Goal: Task Accomplishment & Management: Manage account settings

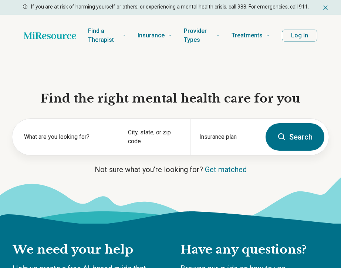
scroll to position [0, -9]
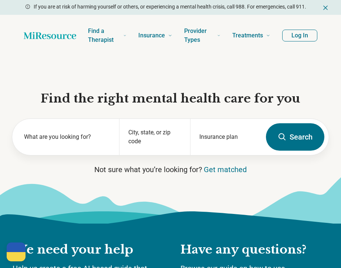
click at [298, 37] on button "Log In" at bounding box center [299, 36] width 35 height 12
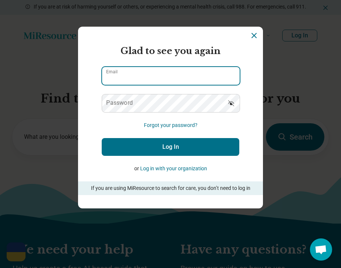
type input "**********"
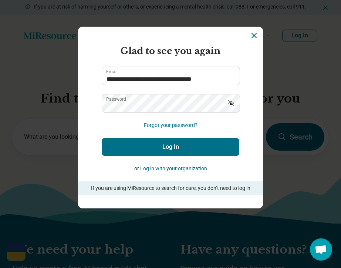
click at [185, 146] on button "Log In" at bounding box center [171, 147] width 138 height 18
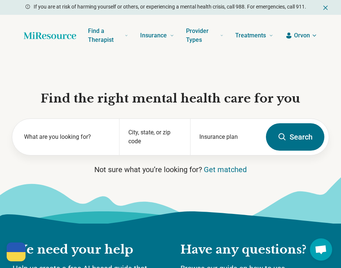
click at [306, 35] on span "Orvon" at bounding box center [302, 35] width 16 height 9
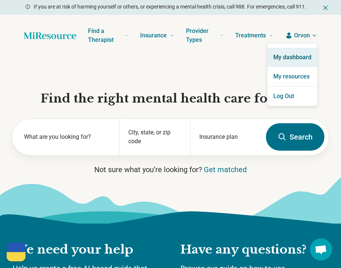
click at [298, 57] on link "My dashboard" at bounding box center [292, 57] width 50 height 19
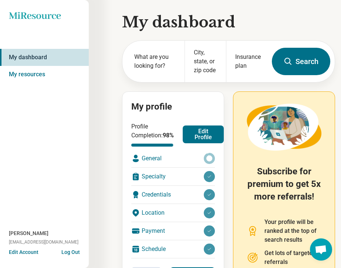
click at [179, 166] on div "General" at bounding box center [173, 158] width 84 height 18
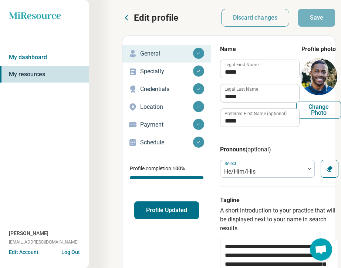
click at [319, 111] on button "Change Photo" at bounding box center [318, 110] width 45 height 18
type input "**********"
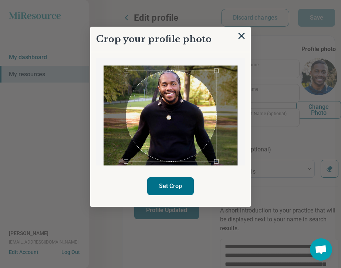
click at [175, 111] on div "Use the arrow keys to move the crop selection area" at bounding box center [171, 116] width 91 height 91
click at [175, 110] on div "Use the arrow keys to move the crop selection area" at bounding box center [171, 114] width 91 height 91
click at [177, 184] on button "Set Crop" at bounding box center [170, 186] width 47 height 18
type textarea "*"
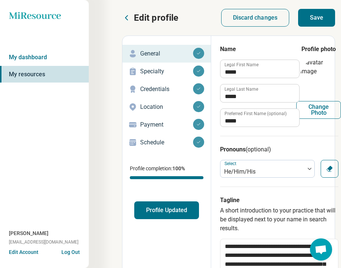
click at [160, 216] on button "Profile Updated" at bounding box center [166, 210] width 65 height 18
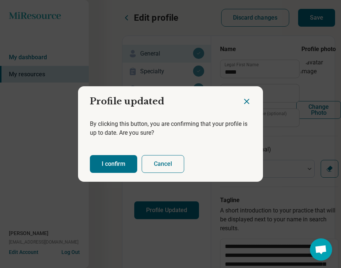
click at [125, 156] on button "I confirm" at bounding box center [113, 164] width 47 height 18
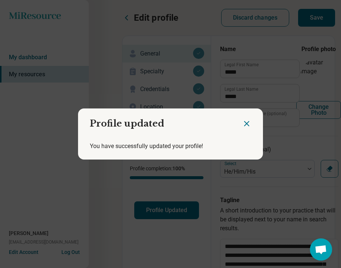
drag, startPoint x: 256, startPoint y: 123, endPoint x: 249, endPoint y: 123, distance: 6.7
click at [254, 123] on div at bounding box center [252, 120] width 21 height 24
click at [244, 123] on icon "Close dialog" at bounding box center [246, 123] width 9 height 9
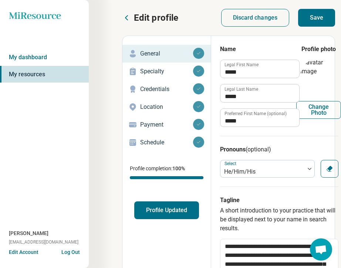
click at [315, 111] on button "Change Photo" at bounding box center [318, 110] width 45 height 18
type input "**********"
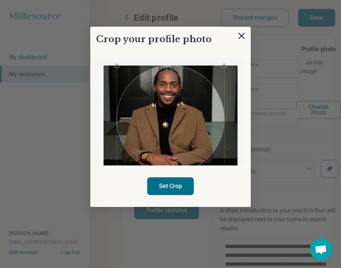
click at [175, 132] on div "Use the arrow keys to move the crop selection area" at bounding box center [170, 118] width 107 height 107
click at [173, 119] on div "Use the arrow keys to move the crop selection area" at bounding box center [169, 120] width 107 height 107
click at [164, 185] on button "Set Crop" at bounding box center [170, 186] width 47 height 18
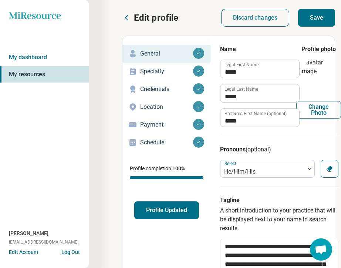
click at [155, 210] on button "Profile Updated" at bounding box center [166, 210] width 65 height 18
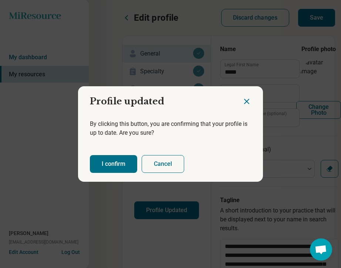
click at [100, 164] on button "I confirm" at bounding box center [113, 164] width 47 height 18
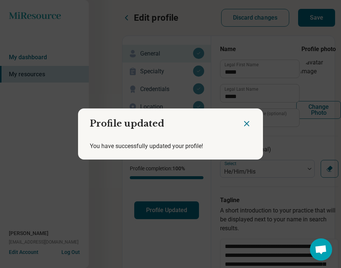
click at [247, 124] on icon "Close dialog" at bounding box center [246, 123] width 4 height 4
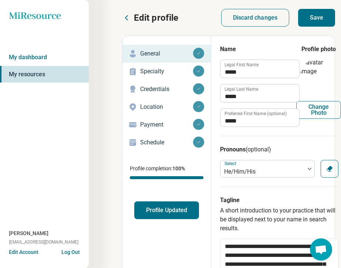
click at [322, 70] on img at bounding box center [318, 76] width 37 height 37
click at [309, 22] on button "Save" at bounding box center [316, 18] width 37 height 18
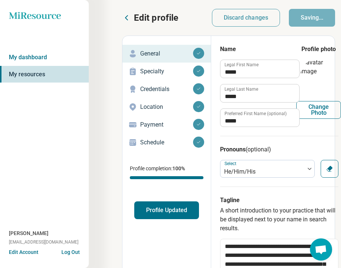
type textarea "*"
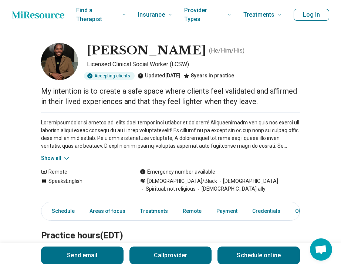
click at [57, 64] on img at bounding box center [59, 61] width 37 height 37
click at [302, 13] on button "Log In" at bounding box center [312, 15] width 36 height 12
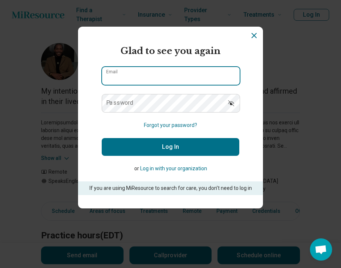
type input "**********"
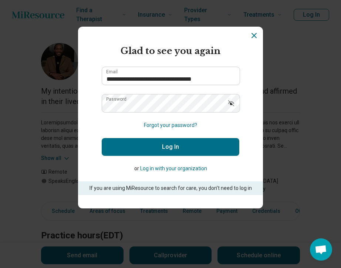
click at [145, 155] on button "Log In" at bounding box center [171, 147] width 138 height 18
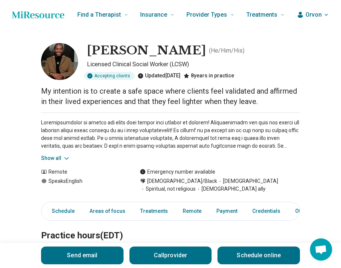
click at [312, 18] on span "Orvon" at bounding box center [313, 14] width 16 height 9
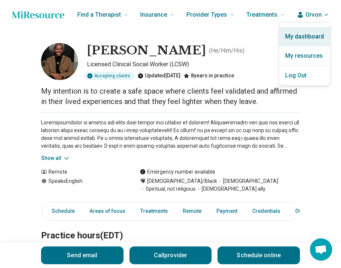
click at [303, 34] on link "My dashboard" at bounding box center [304, 36] width 51 height 19
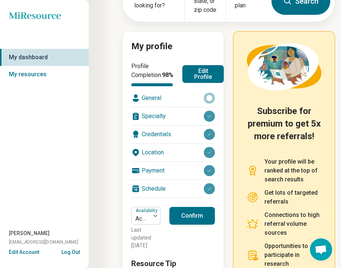
scroll to position [60, 0]
click at [196, 72] on button "Edit Profile" at bounding box center [202, 74] width 41 height 18
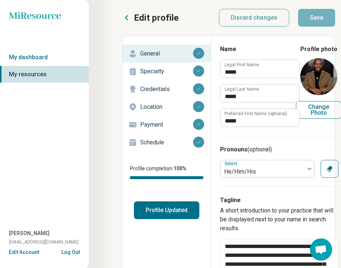
click at [317, 105] on button "Change Photo" at bounding box center [318, 110] width 45 height 18
type input "**********"
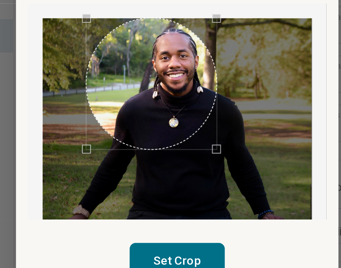
click at [188, 128] on div "Use the arrow keys to move the south east drag handle to change the crop select…" at bounding box center [190, 130] width 4 height 4
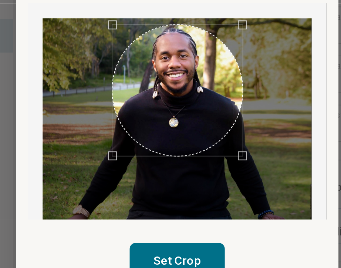
click at [138, 69] on div "Use the arrow keys to move the crop selection area" at bounding box center [170, 101] width 65 height 65
click at [147, 177] on button "Set Crop" at bounding box center [170, 186] width 47 height 18
type textarea "*"
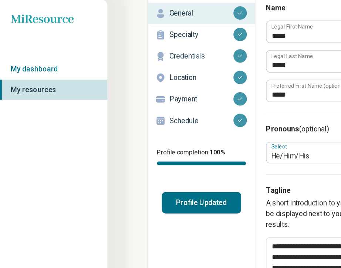
scroll to position [33, 0]
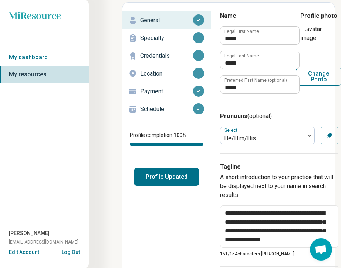
click at [319, 79] on button "Change Photo" at bounding box center [318, 77] width 45 height 18
type input "**********"
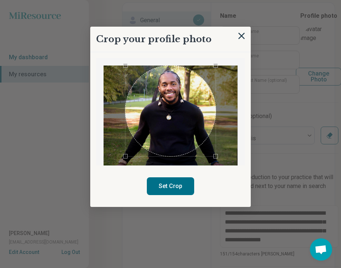
scroll to position [26, 0]
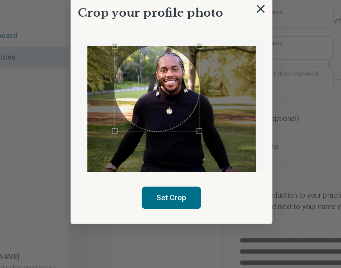
click at [158, 107] on div at bounding box center [171, 121] width 134 height 113
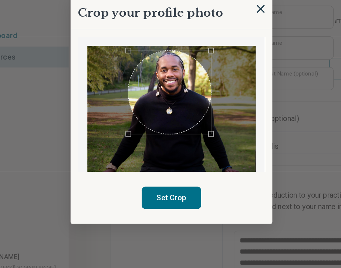
click at [146, 90] on div "Use the arrow keys to move the crop selection area" at bounding box center [169, 102] width 66 height 66
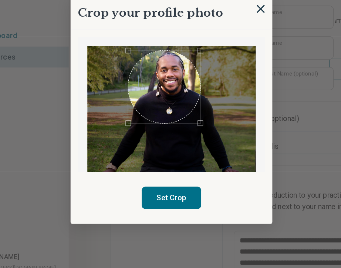
click at [161, 100] on div at bounding box center [171, 121] width 134 height 113
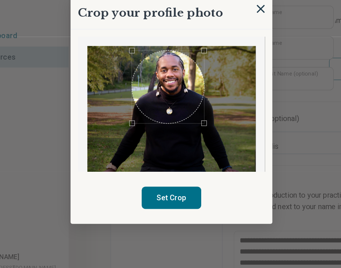
click at [142, 77] on div "Use the arrow keys to move the crop selection area" at bounding box center [168, 98] width 58 height 58
click at [147, 177] on button "Set Crop" at bounding box center [170, 186] width 47 height 18
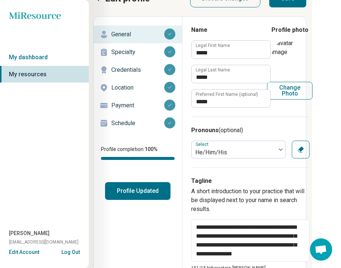
scroll to position [20, 29]
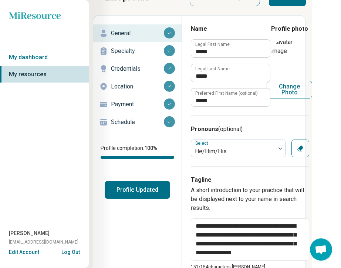
click at [154, 193] on button "Profile Updated" at bounding box center [137, 190] width 65 height 18
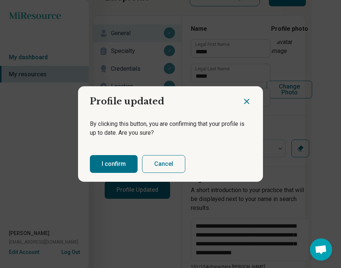
click at [123, 157] on button "I confirm" at bounding box center [114, 164] width 48 height 18
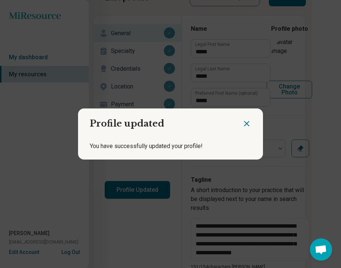
click at [247, 126] on icon "Close dialog" at bounding box center [246, 123] width 9 height 9
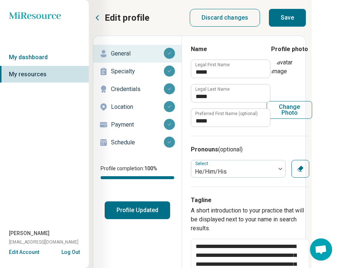
scroll to position [0, 29]
click at [283, 11] on button "Save" at bounding box center [287, 18] width 37 height 18
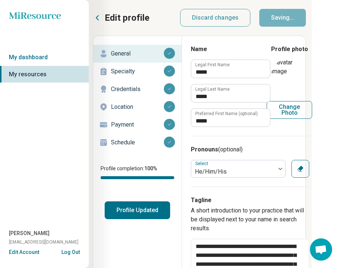
type textarea "*"
click at [288, 107] on button "Change Photo" at bounding box center [289, 110] width 45 height 18
type input "**********"
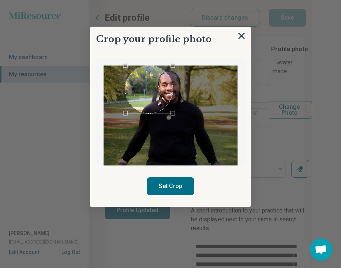
click at [173, 108] on div at bounding box center [171, 121] width 134 height 113
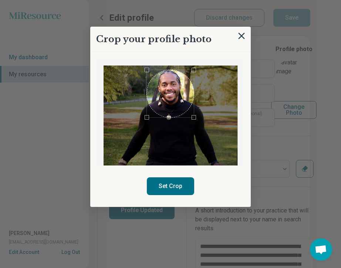
click at [185, 97] on div "Use the arrow keys to move the crop selection area" at bounding box center [170, 93] width 47 height 47
click at [193, 135] on div at bounding box center [171, 121] width 134 height 113
click at [197, 131] on div at bounding box center [171, 121] width 134 height 113
click at [169, 104] on div "Use the arrow keys to move the crop selection area" at bounding box center [170, 95] width 49 height 49
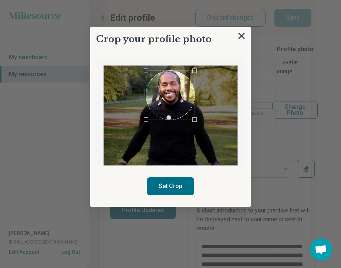
click at [156, 190] on button "Set Crop" at bounding box center [170, 186] width 47 height 18
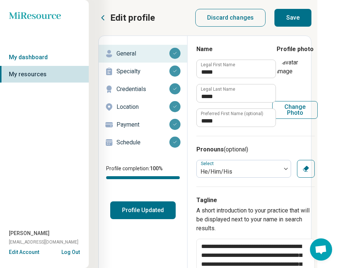
click at [146, 212] on button "Profile Updated" at bounding box center [142, 210] width 65 height 18
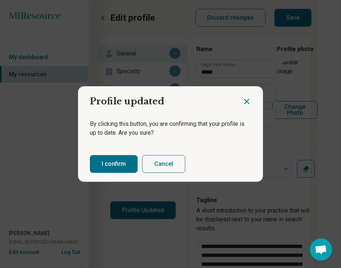
click at [107, 162] on button "I confirm" at bounding box center [114, 164] width 48 height 18
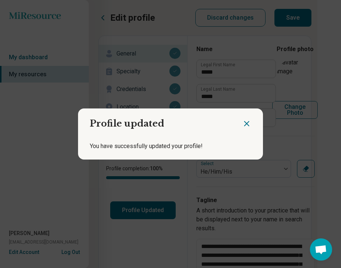
click at [244, 124] on icon "Close dialog" at bounding box center [246, 123] width 9 height 9
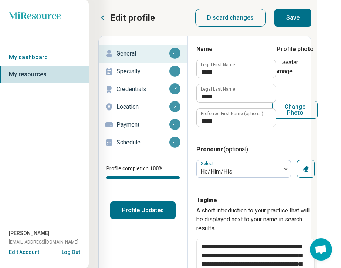
click at [301, 15] on button "Save" at bounding box center [292, 18] width 37 height 18
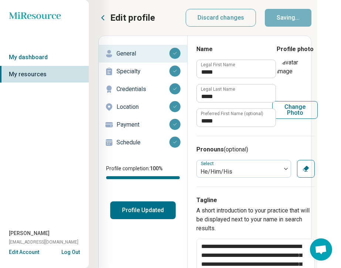
type textarea "*"
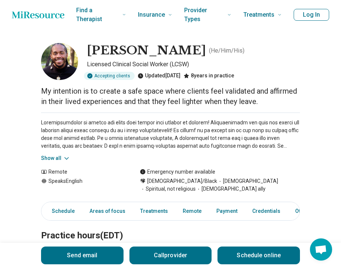
click at [311, 16] on button "Log In" at bounding box center [312, 15] width 36 height 12
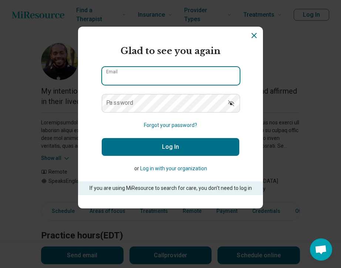
type input "**********"
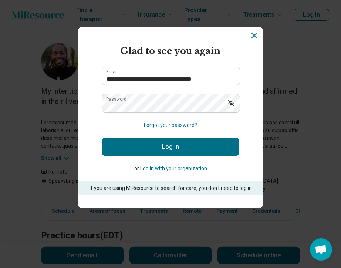
click at [164, 145] on button "Log In" at bounding box center [171, 147] width 138 height 18
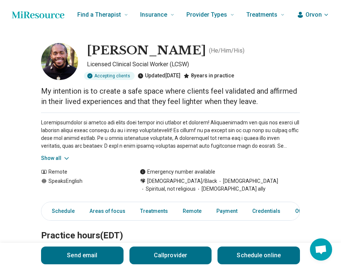
click at [323, 13] on button "Orvon" at bounding box center [313, 14] width 33 height 9
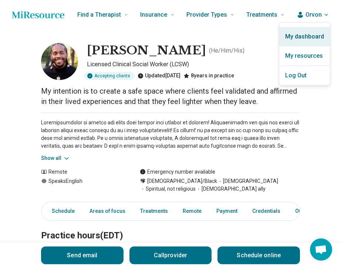
click at [297, 36] on link "My dashboard" at bounding box center [304, 36] width 51 height 19
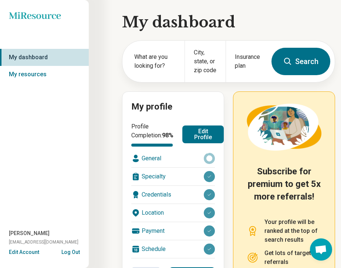
click at [188, 143] on button "Edit Profile" at bounding box center [202, 134] width 41 height 18
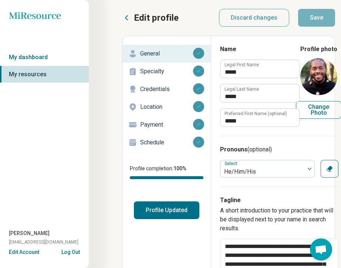
click at [319, 115] on button "Change Photo" at bounding box center [318, 110] width 45 height 18
type input "**********"
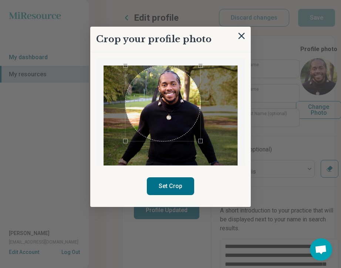
click at [199, 137] on div at bounding box center [171, 121] width 134 height 113
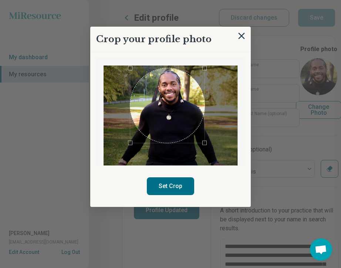
click at [175, 121] on div "Use the arrow keys to move the crop selection area" at bounding box center [167, 105] width 75 height 75
click at [202, 137] on div "Use the arrow keys to move the south east drag handle to change the crop select…" at bounding box center [201, 139] width 4 height 4
click at [181, 122] on div "Use the arrow keys to move the crop selection area" at bounding box center [170, 105] width 70 height 70
click at [169, 185] on button "Set Crop" at bounding box center [170, 186] width 47 height 18
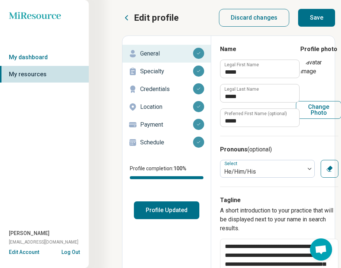
click at [308, 16] on button "Save" at bounding box center [316, 18] width 37 height 18
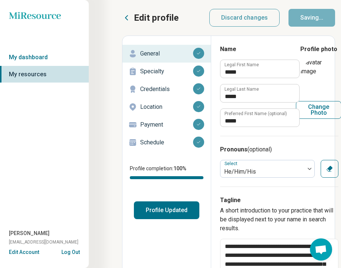
click at [154, 214] on button "Profile Updated" at bounding box center [166, 210] width 65 height 18
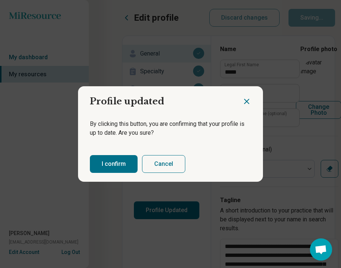
type textarea "*"
click at [94, 162] on button "I confirm" at bounding box center [114, 164] width 48 height 18
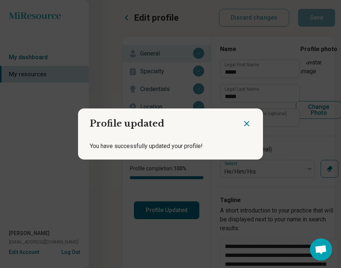
click at [247, 126] on icon "Close dialog" at bounding box center [246, 123] width 9 height 9
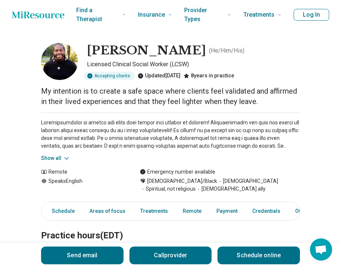
click at [320, 17] on button "Log In" at bounding box center [312, 15] width 36 height 12
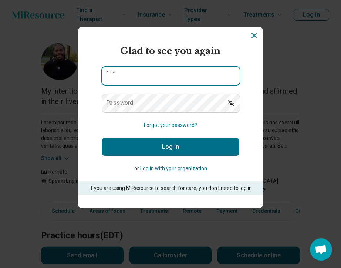
type input "**********"
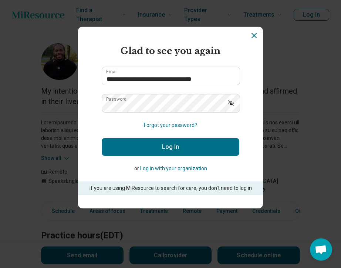
click at [148, 141] on button "Log In" at bounding box center [171, 147] width 138 height 18
